Goal: Transaction & Acquisition: Book appointment/travel/reservation

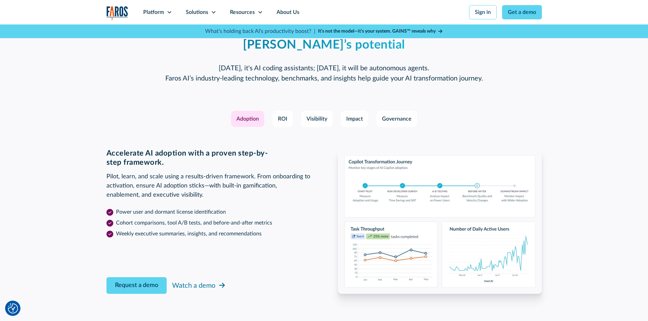
scroll to position [1055, 0]
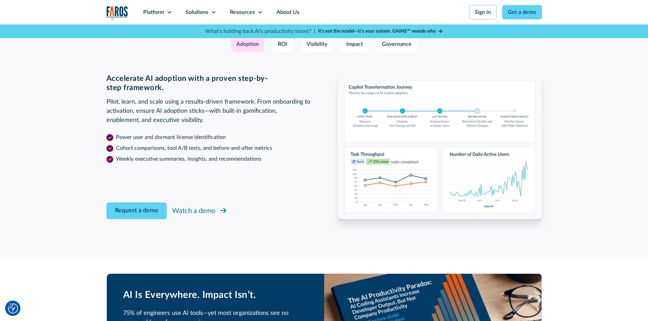
click at [210, 207] on div "Watch a demo" at bounding box center [193, 211] width 43 height 10
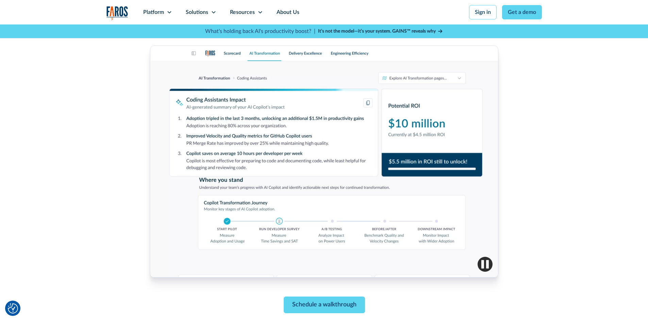
scroll to position [306, 0]
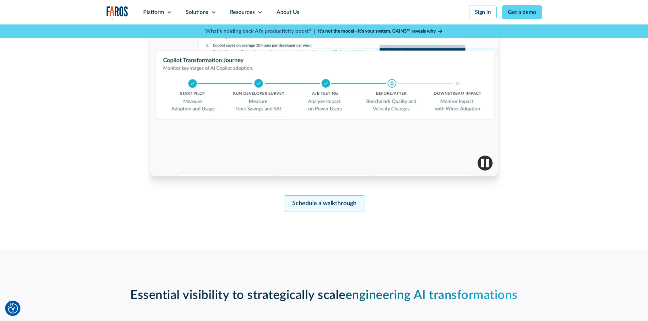
click at [315, 201] on link "Schedule a walkthrough" at bounding box center [323, 204] width 81 height 17
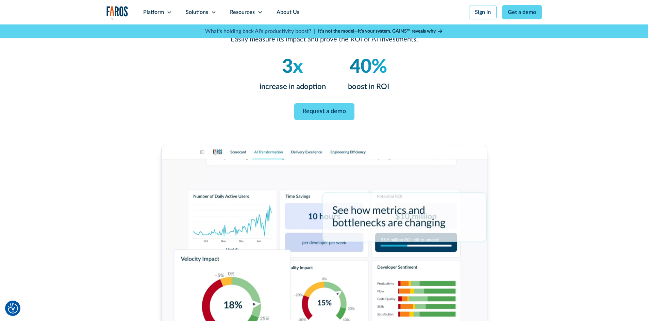
scroll to position [18, 0]
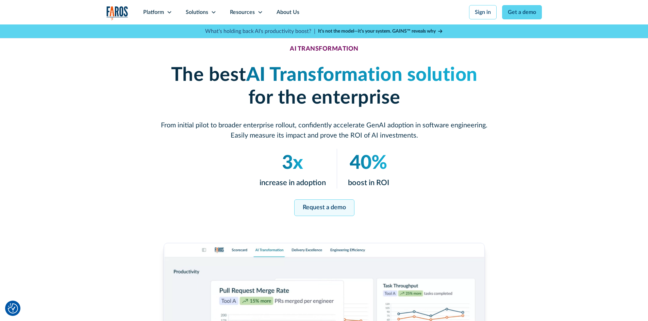
click at [321, 203] on link "Request a demo" at bounding box center [324, 208] width 60 height 17
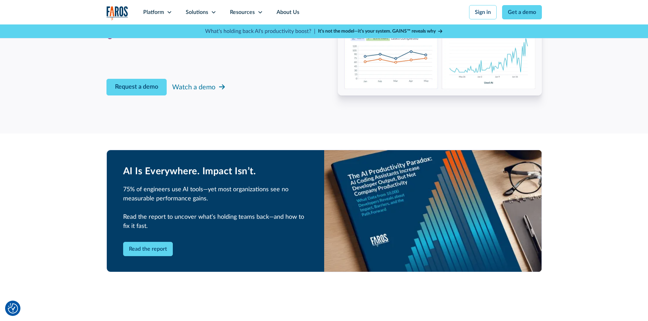
scroll to position [1174, 0]
